Goal: Task Accomplishment & Management: Manage account settings

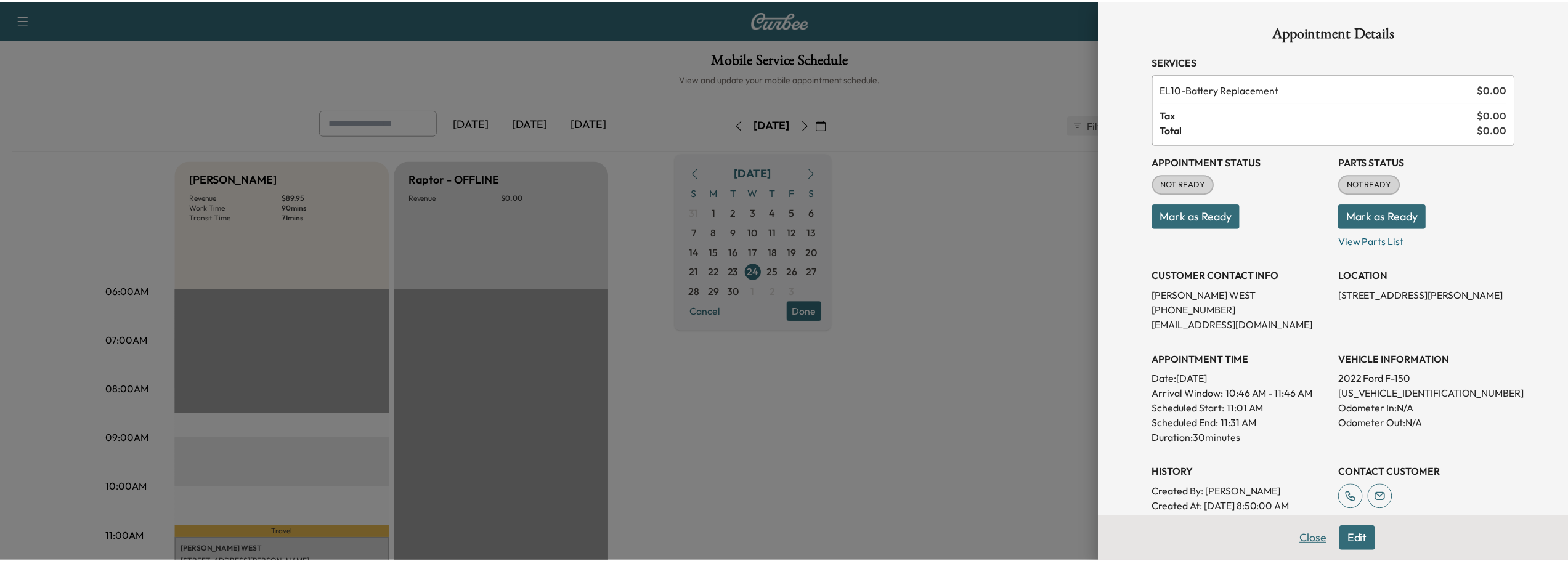
scroll to position [351, 0]
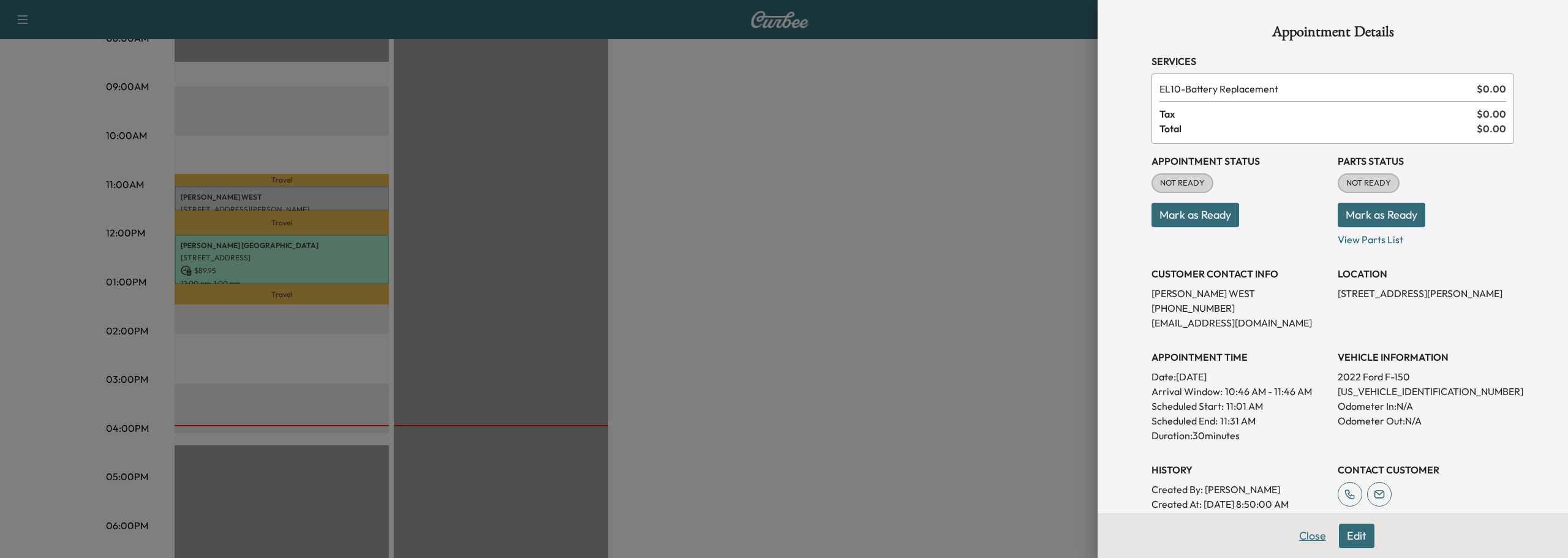
click at [1298, 530] on button "Close" at bounding box center [1313, 536] width 43 height 24
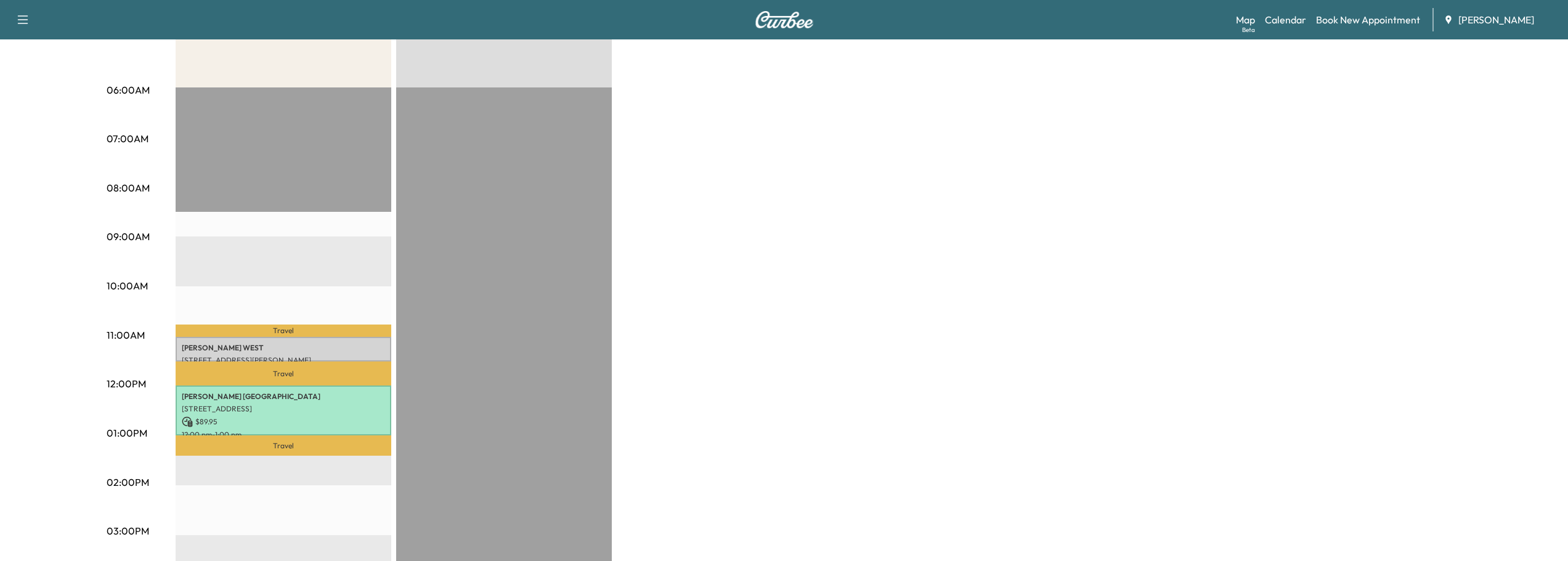
scroll to position [246, 0]
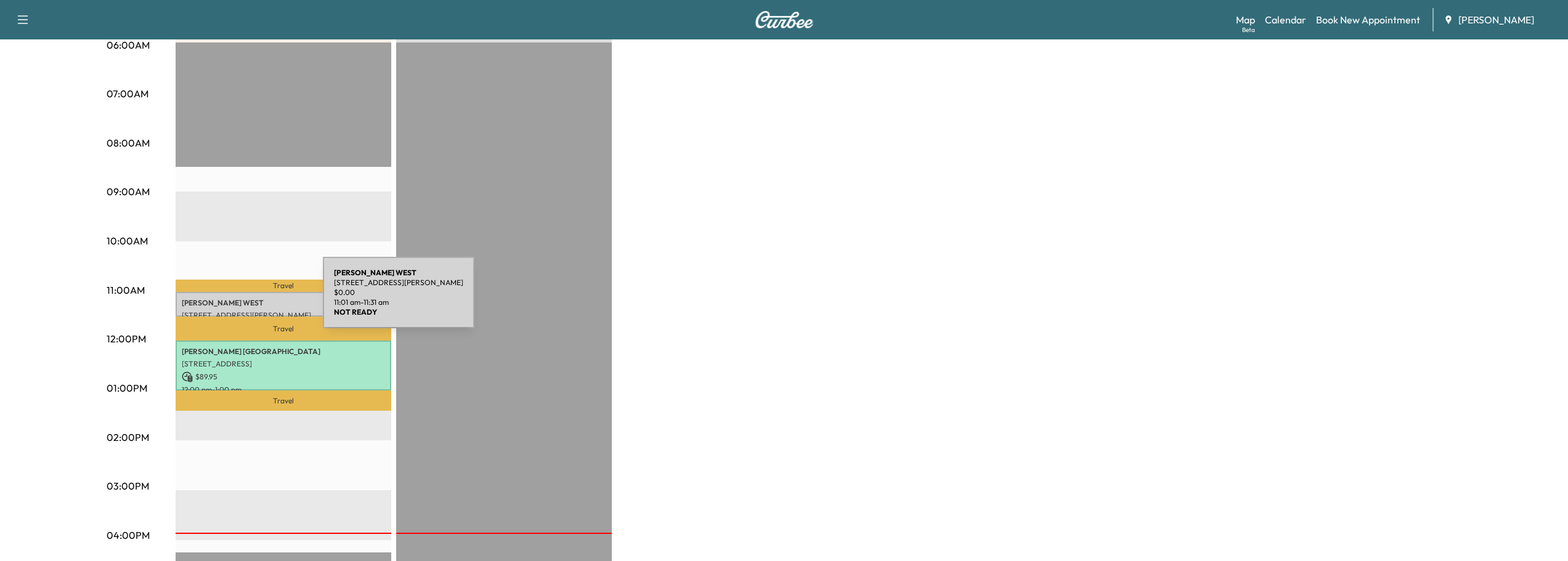
click at [230, 300] on p "CRAIG STEPHEN WEST" at bounding box center [284, 303] width 203 height 10
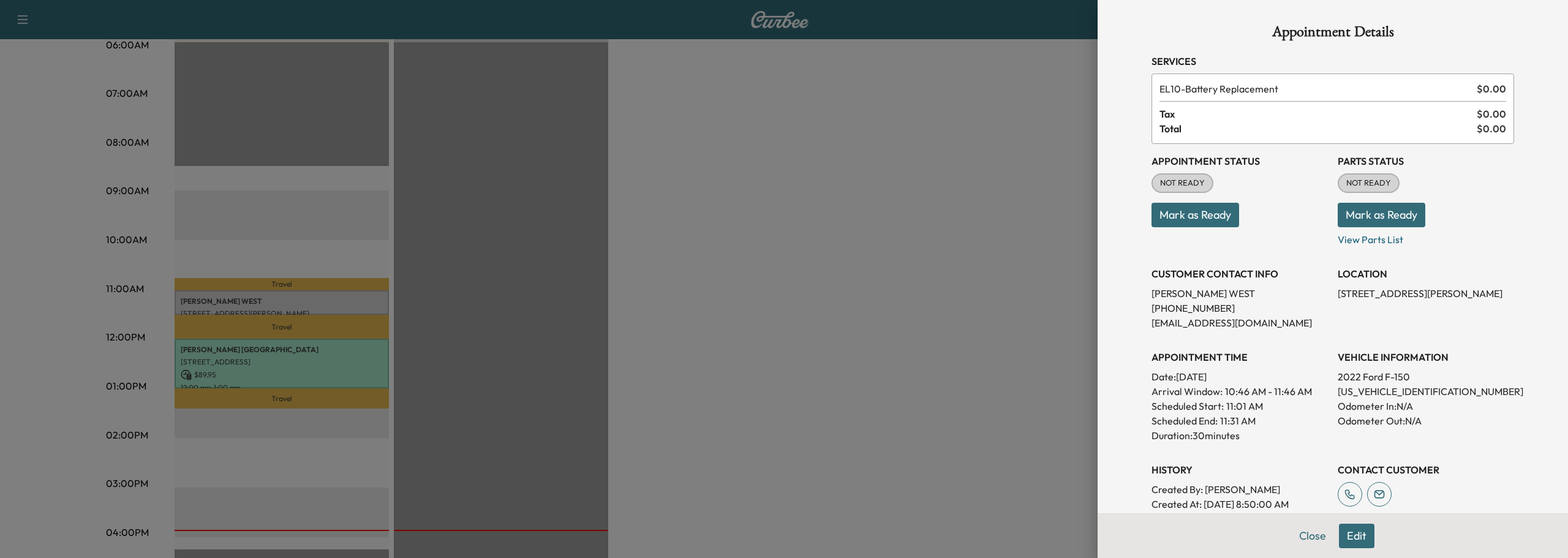
click at [1348, 537] on button "Edit" at bounding box center [1357, 536] width 36 height 24
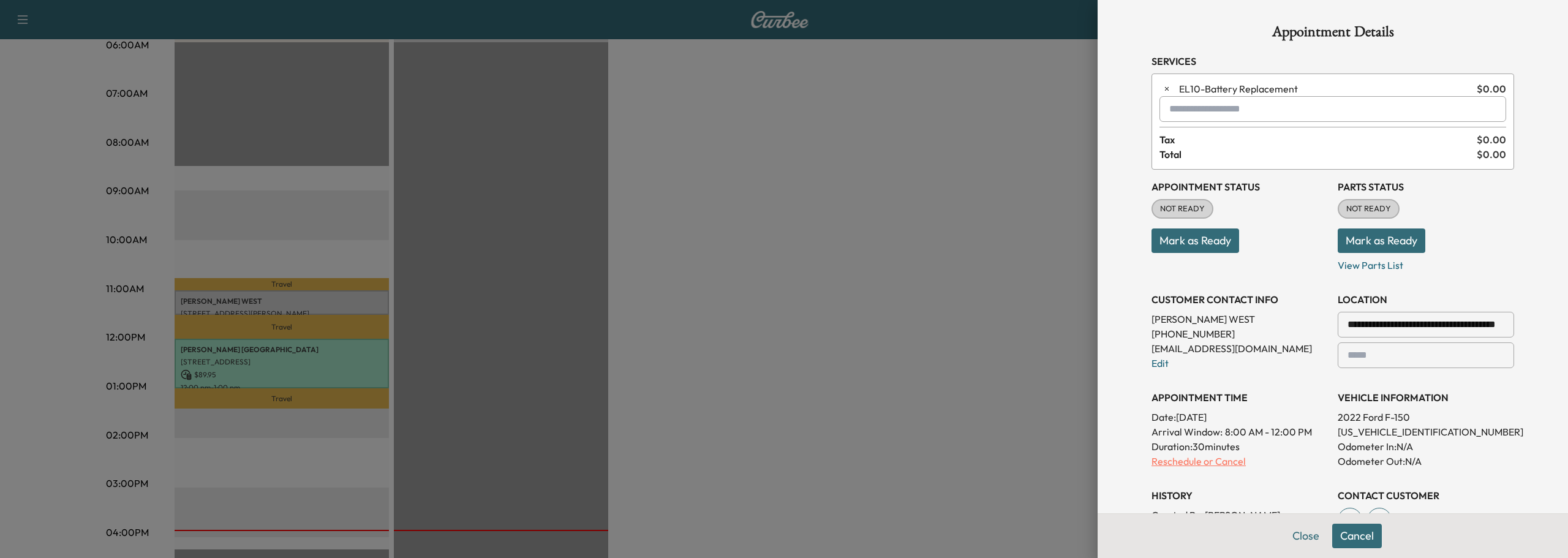
click at [1224, 464] on p "Reschedule or Cancel" at bounding box center [1240, 461] width 176 height 14
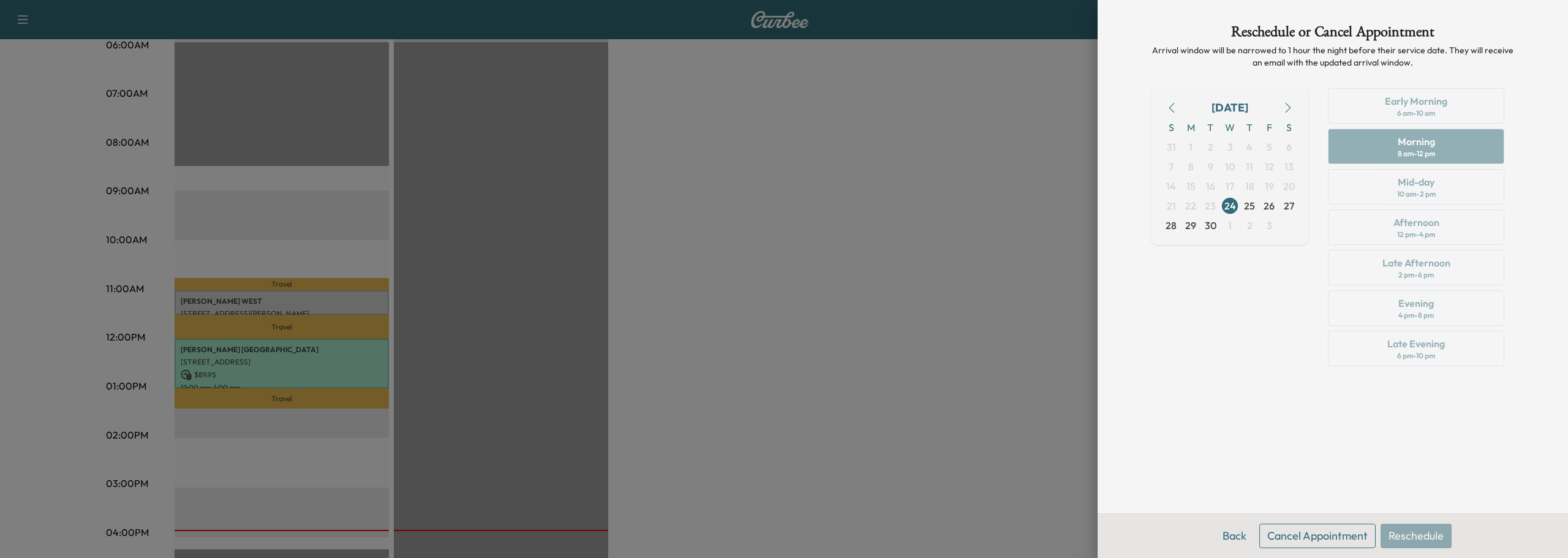
click at [1298, 534] on button "Cancel Appointment" at bounding box center [1317, 536] width 116 height 24
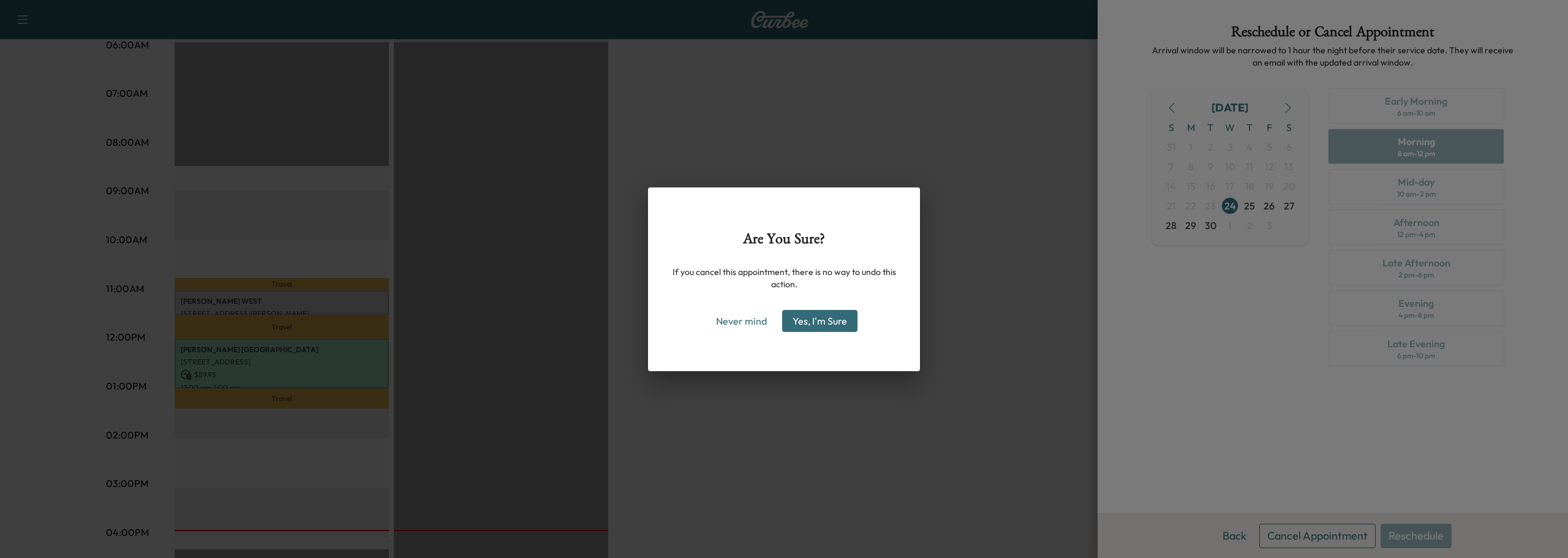
click at [826, 322] on button "Yes, I'm Sure" at bounding box center [819, 321] width 75 height 22
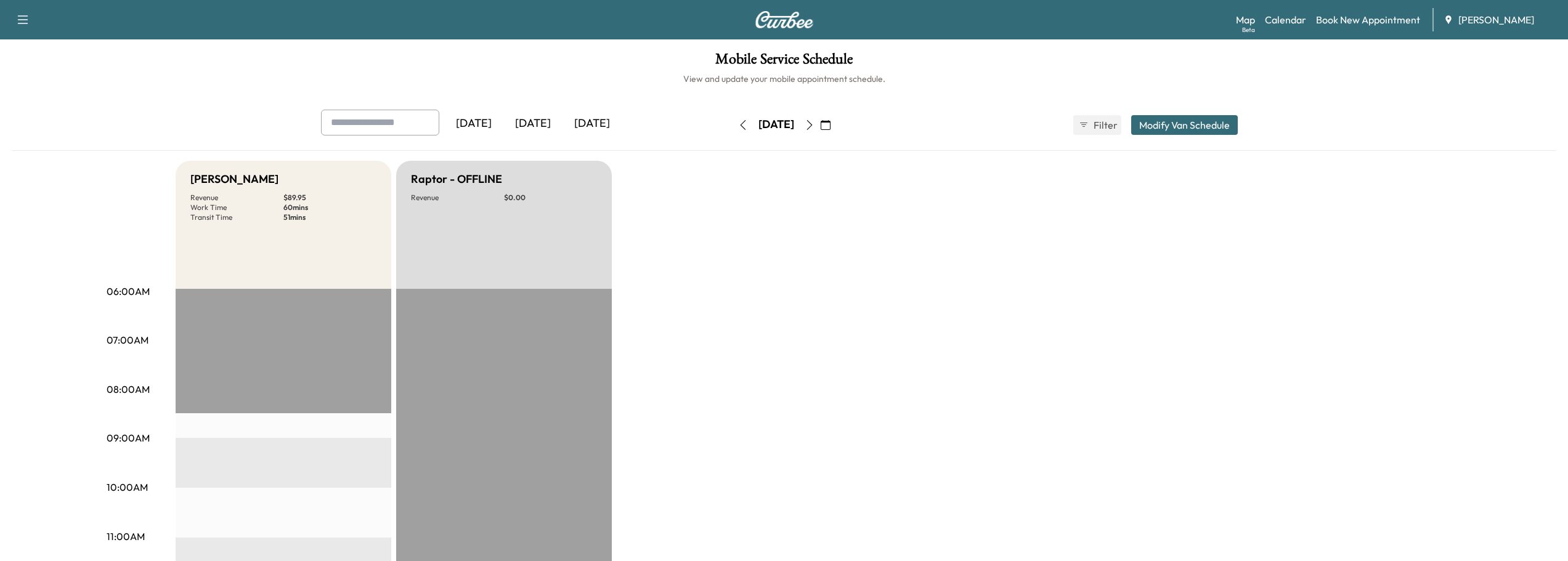
click at [815, 122] on icon "button" at bounding box center [810, 125] width 10 height 10
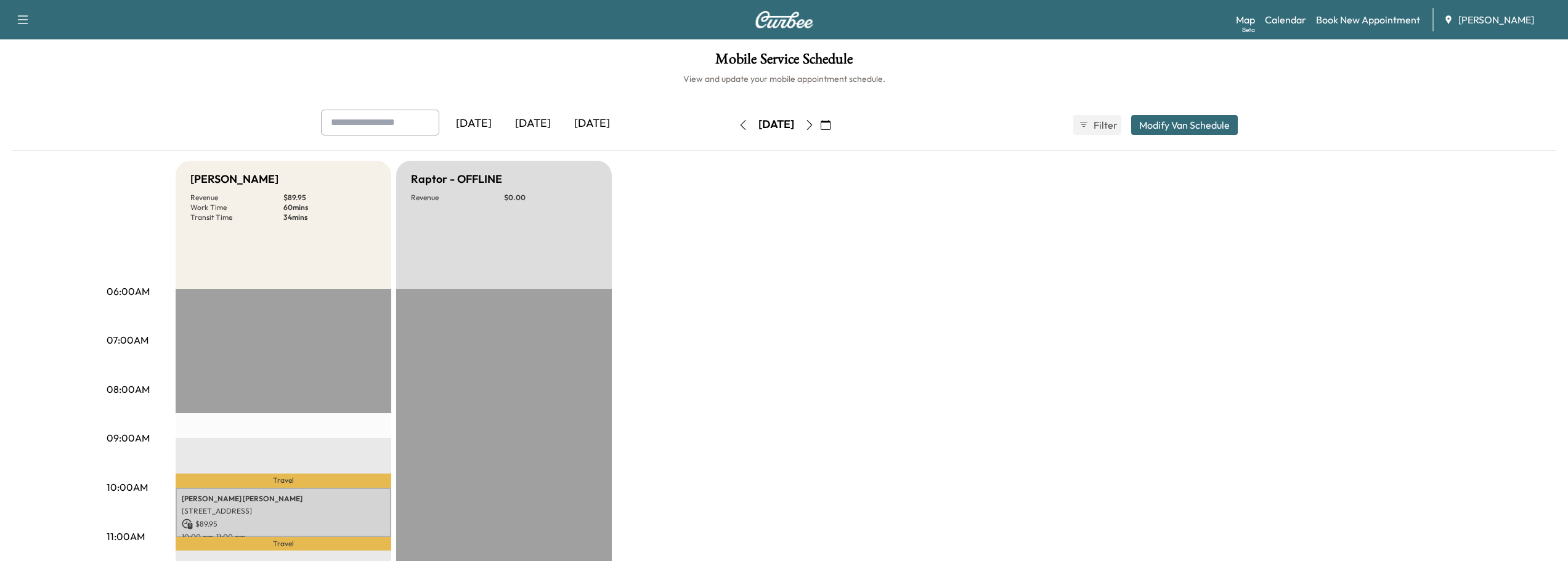
click at [815, 123] on icon "button" at bounding box center [810, 125] width 10 height 10
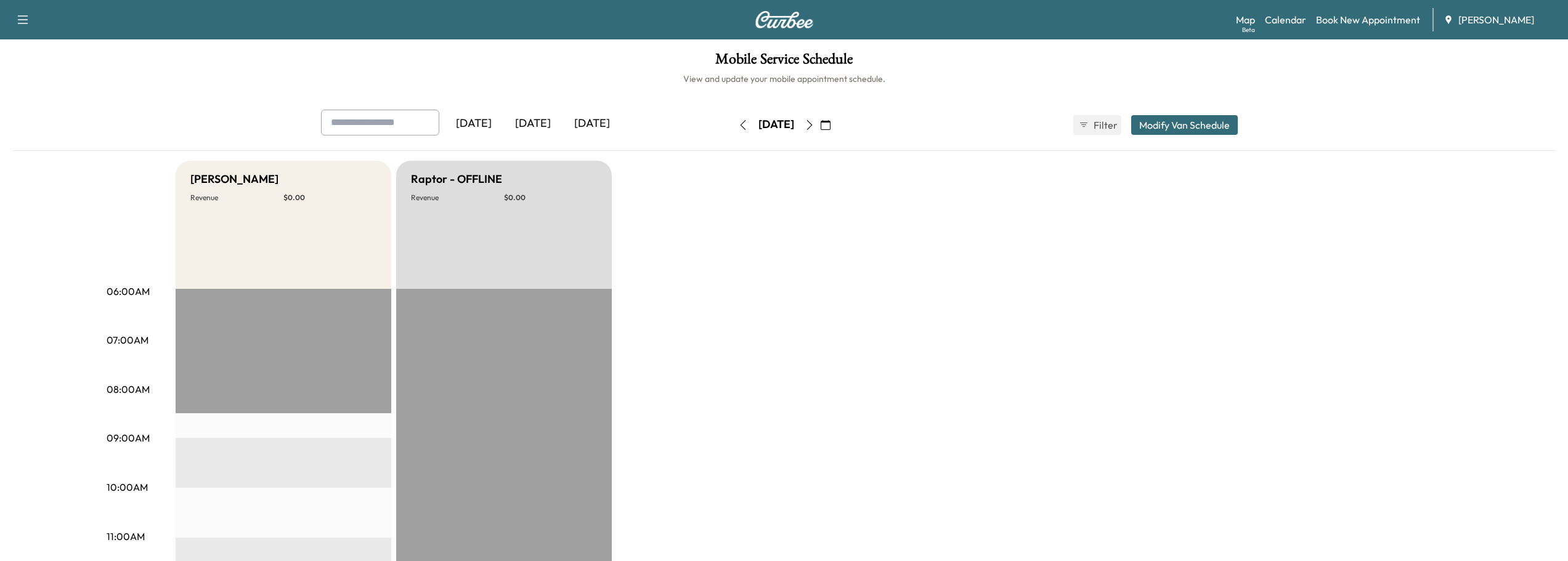
click at [739, 125] on icon "button" at bounding box center [743, 125] width 10 height 10
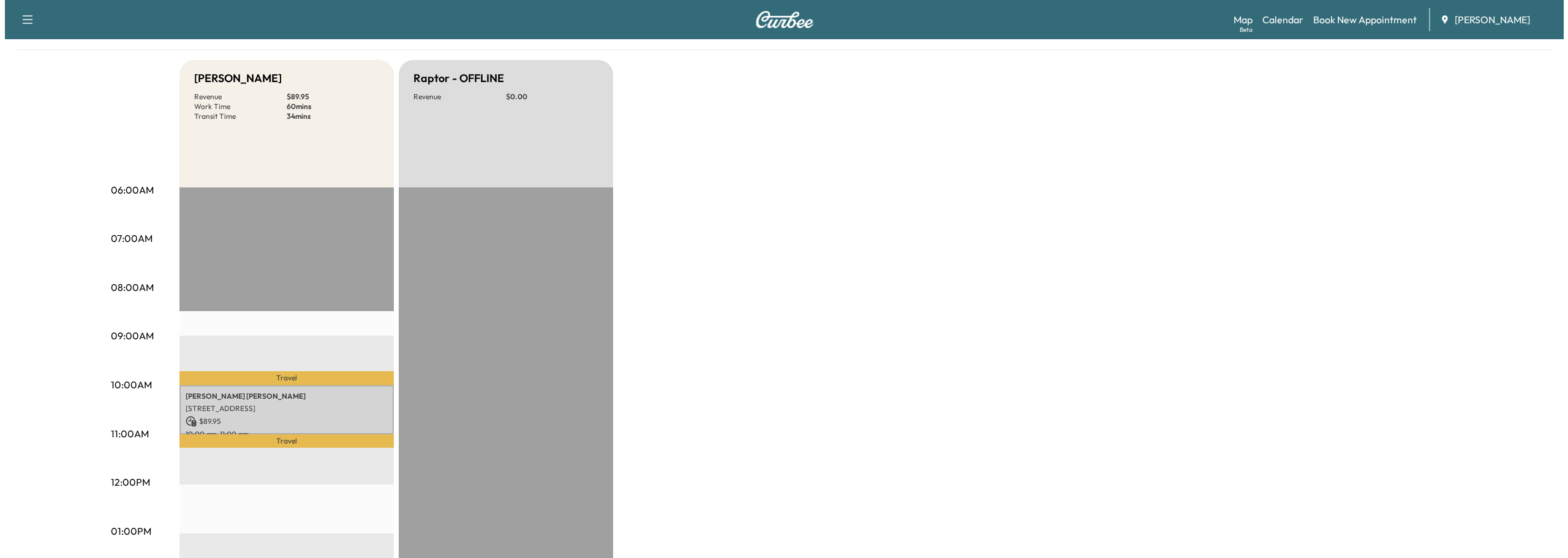
scroll to position [122, 0]
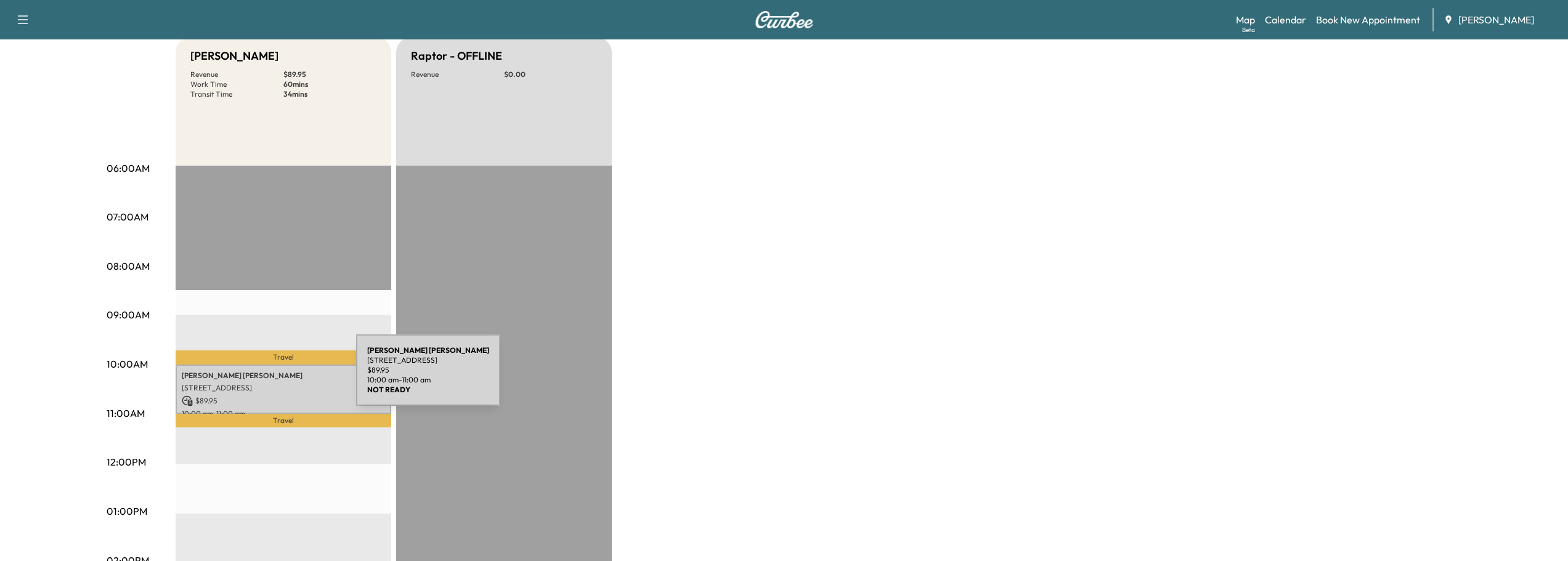
click at [264, 378] on p "CHRISTINA ENGLISH MAURER" at bounding box center [284, 375] width 203 height 10
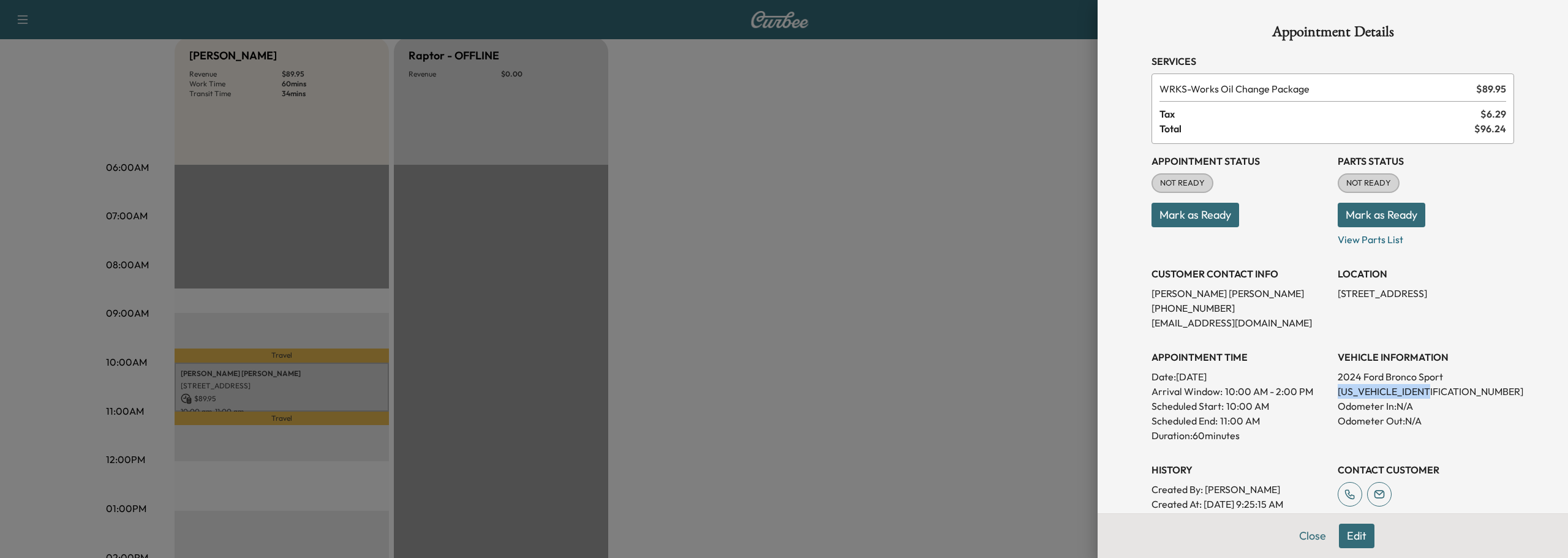
drag, startPoint x: 1330, startPoint y: 392, endPoint x: 1438, endPoint y: 390, distance: 108.0
click at [1438, 390] on p "3FMCR9C68RRE55596" at bounding box center [1426, 391] width 176 height 14
copy p "3FMCR9C68RRE55596"
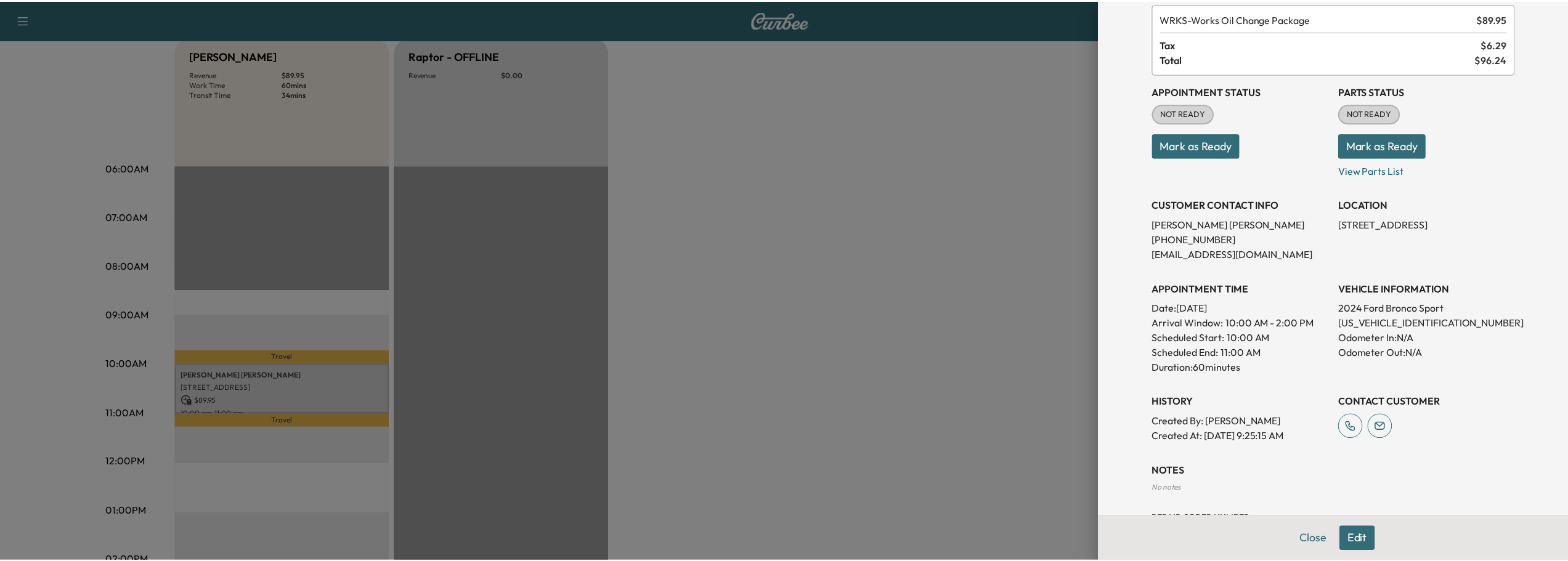
scroll to position [0, 0]
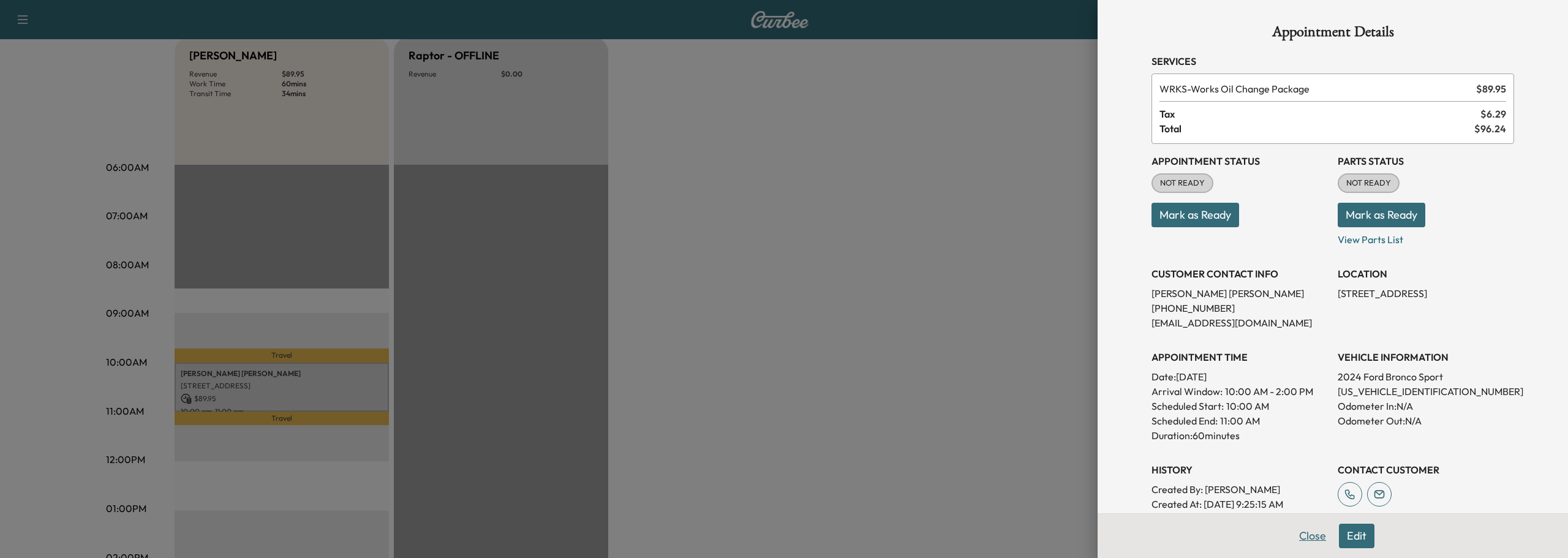
click at [1303, 537] on button "Close" at bounding box center [1313, 536] width 43 height 24
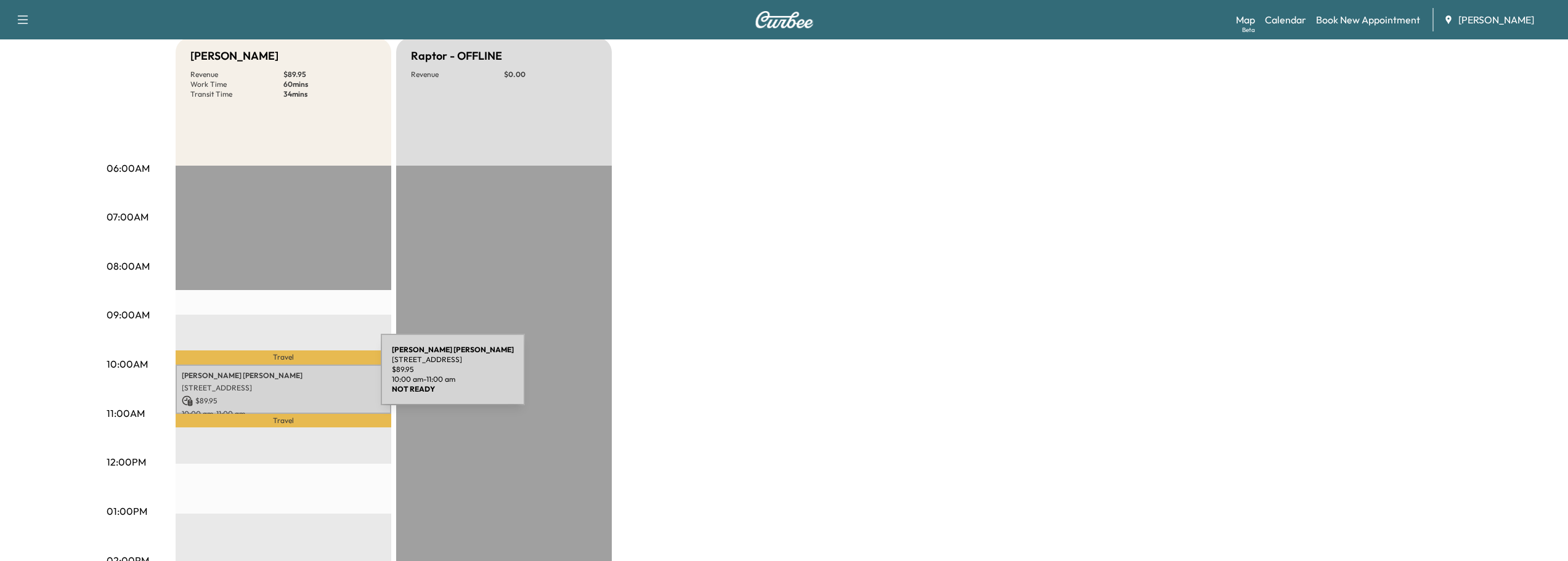
click at [288, 377] on p "CHRISTINA ENGLISH MAURER" at bounding box center [284, 375] width 203 height 10
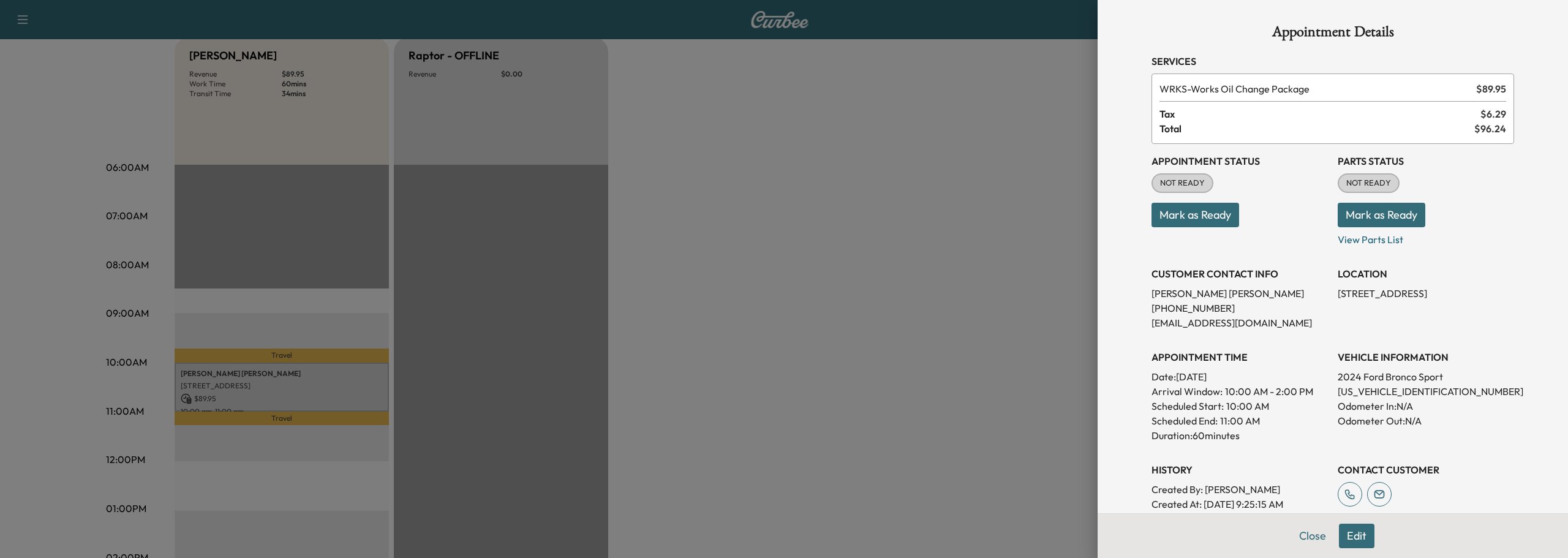
click at [1193, 220] on button "Mark as Ready" at bounding box center [1195, 215] width 87 height 24
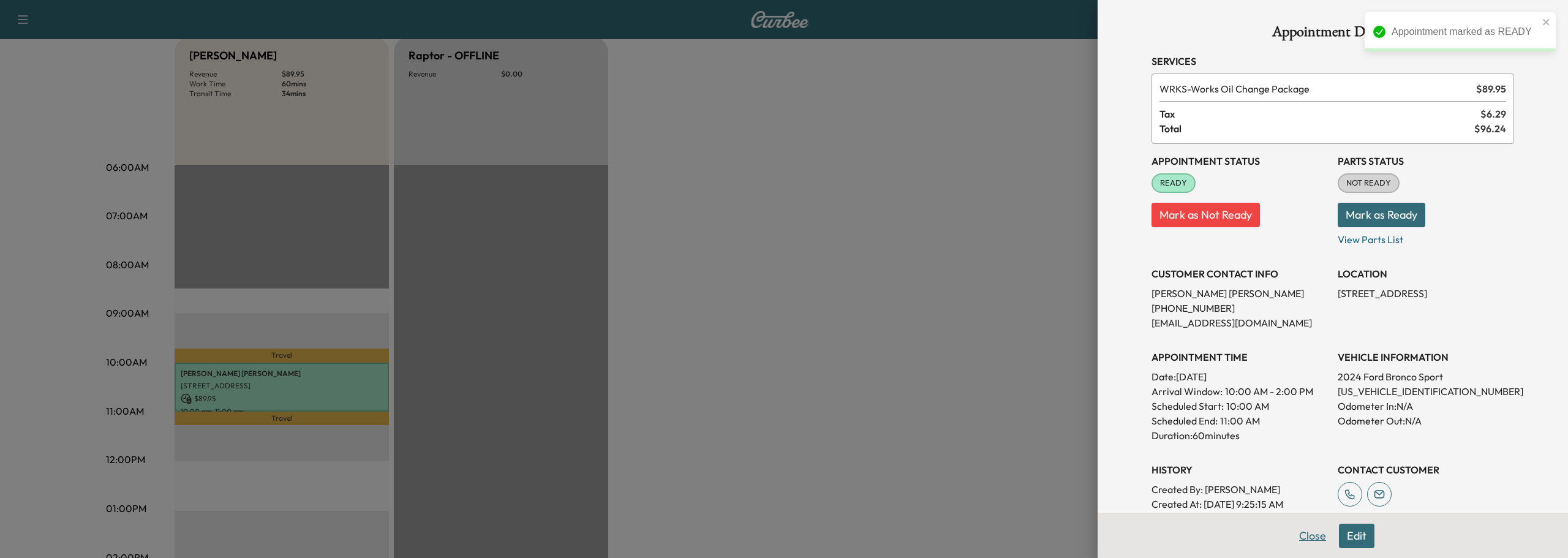
click at [1291, 531] on button "Close" at bounding box center [1313, 536] width 43 height 24
